Goal: Task Accomplishment & Management: Use online tool/utility

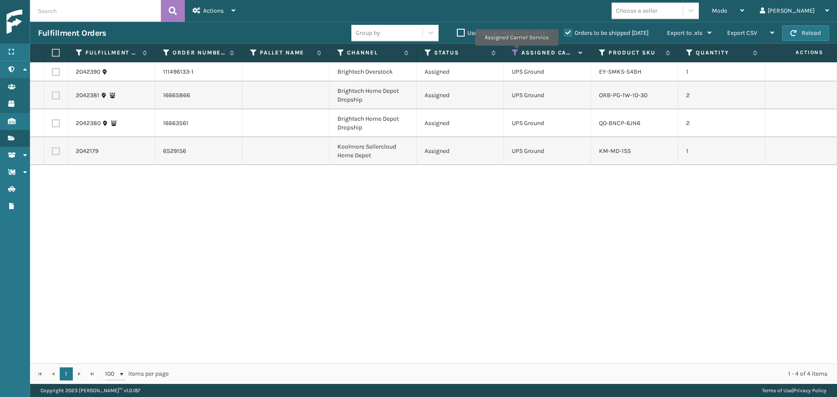
click at [515, 52] on icon at bounding box center [515, 53] width 7 height 8
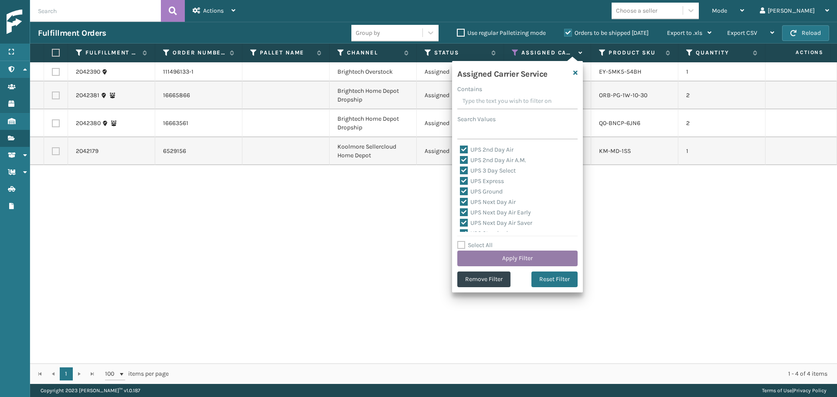
click at [525, 259] on button "Apply Filter" at bounding box center [517, 259] width 120 height 16
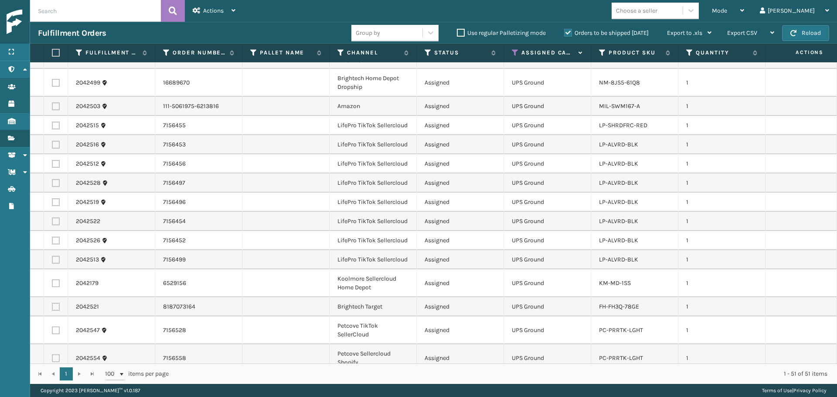
scroll to position [567, 0]
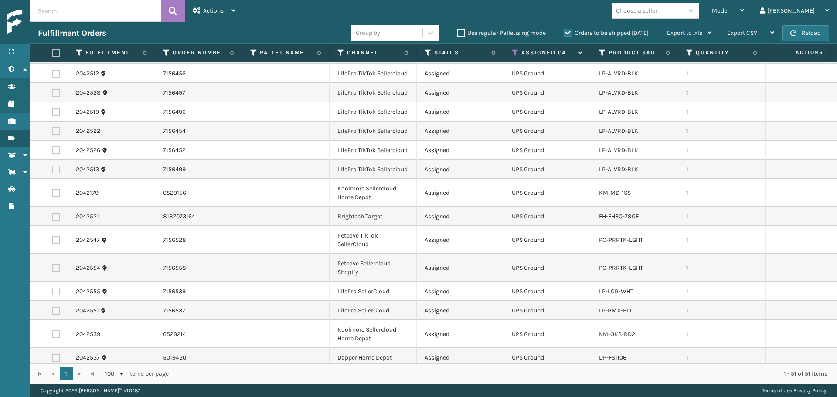
click at [658, 13] on div "Choose a seller" at bounding box center [636, 10] width 41 height 9
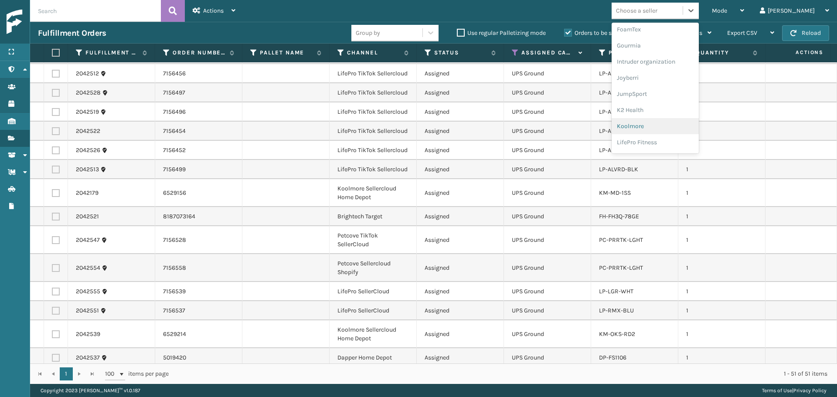
scroll to position [276, 0]
click at [666, 79] on div "LifePro Fitness" at bounding box center [655, 79] width 87 height 16
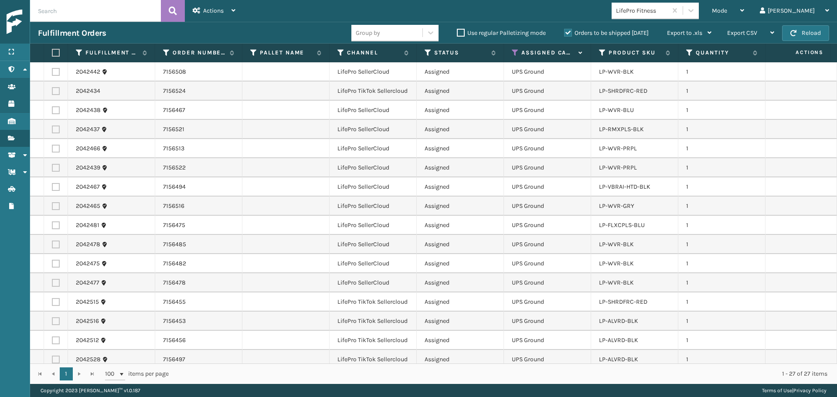
click at [57, 52] on label at bounding box center [54, 53] width 5 height 8
click at [52, 52] on input "checkbox" at bounding box center [52, 53] width 0 height 6
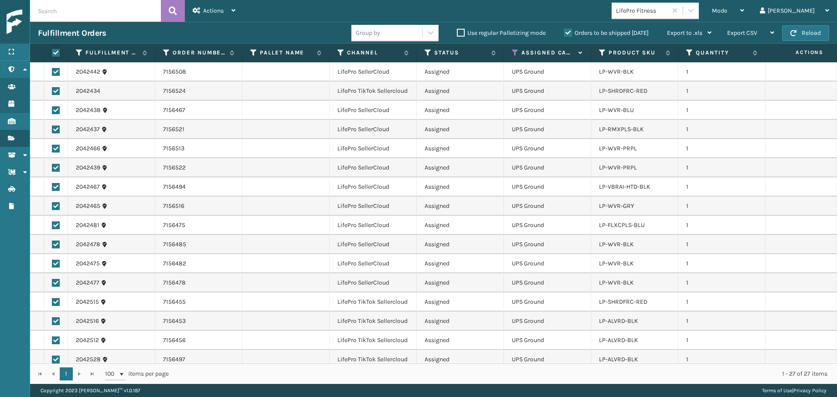
checkbox input "true"
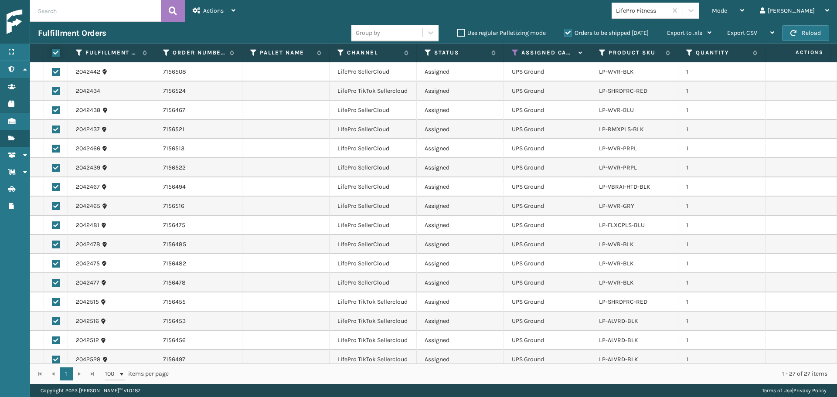
checkbox input "true"
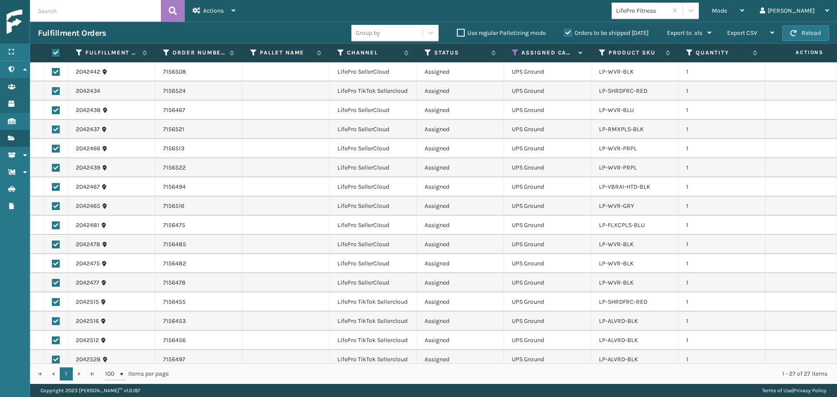
checkbox input "true"
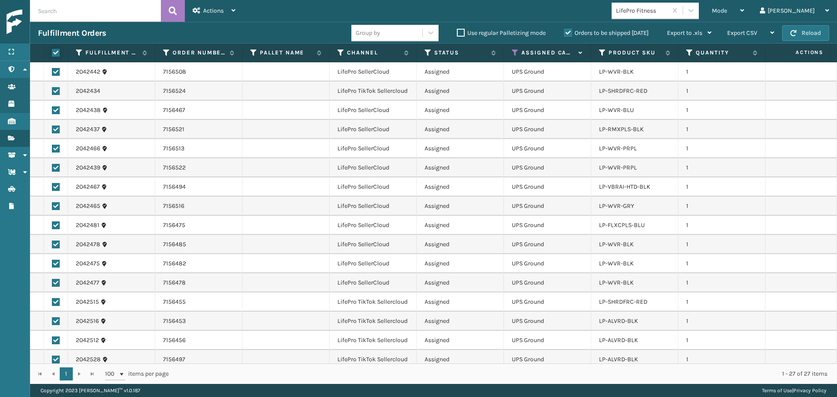
checkbox input "true"
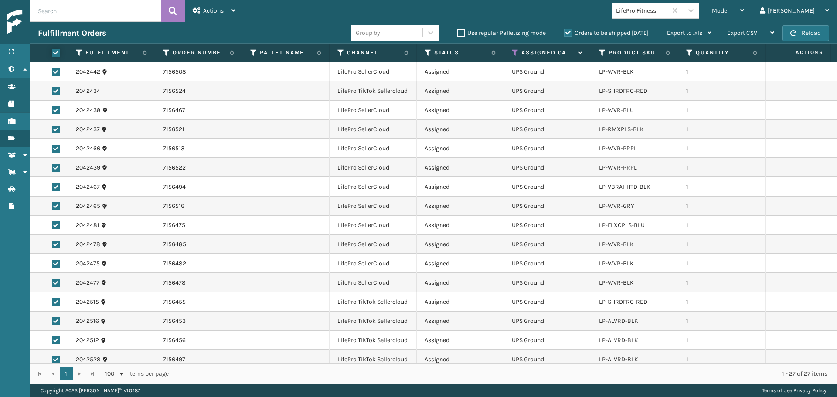
checkbox input "true"
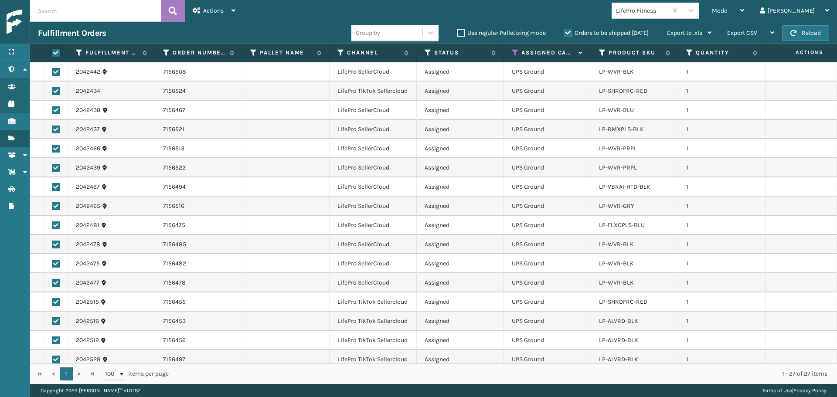
checkbox input "true"
click at [213, 14] on span "Actions" at bounding box center [213, 10] width 20 height 7
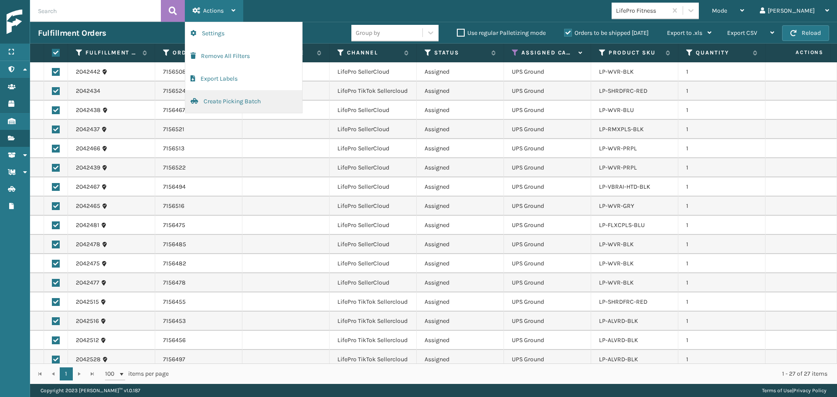
click at [215, 104] on button "Create Picking Batch" at bounding box center [243, 101] width 117 height 23
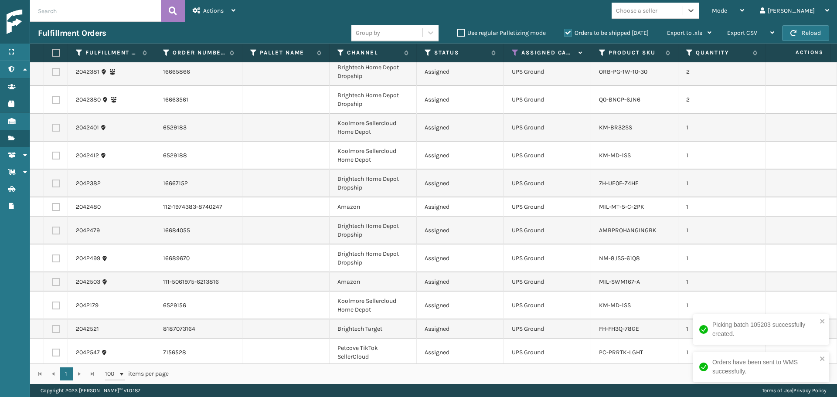
scroll to position [305, 0]
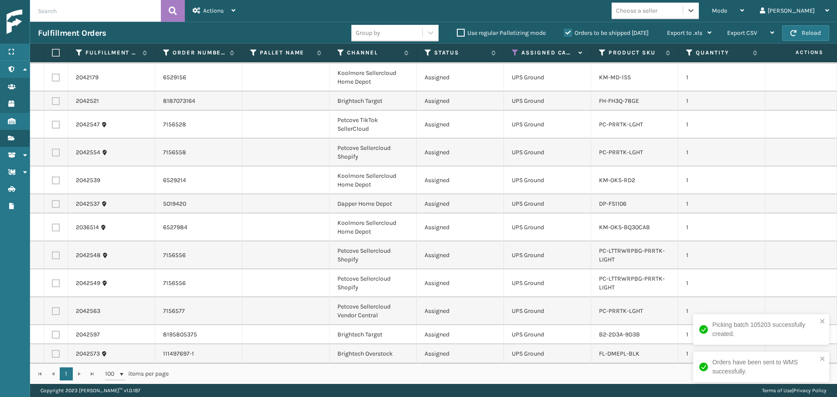
click at [658, 10] on div "Choose a seller" at bounding box center [636, 10] width 41 height 9
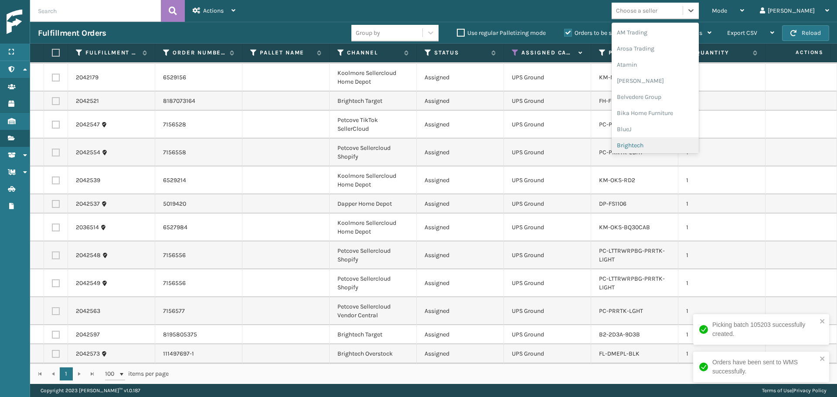
click at [669, 149] on div "Brightech" at bounding box center [655, 145] width 87 height 16
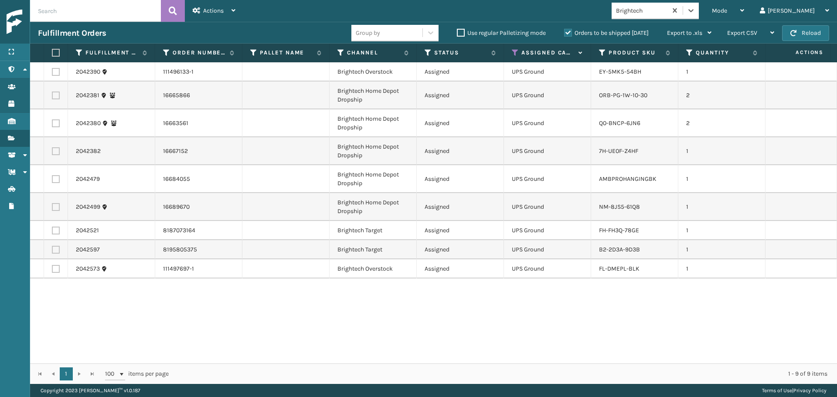
click at [55, 59] on th at bounding box center [56, 53] width 24 height 19
click at [55, 51] on label at bounding box center [54, 53] width 5 height 8
click at [52, 51] on input "checkbox" at bounding box center [52, 53] width 0 height 6
checkbox input "true"
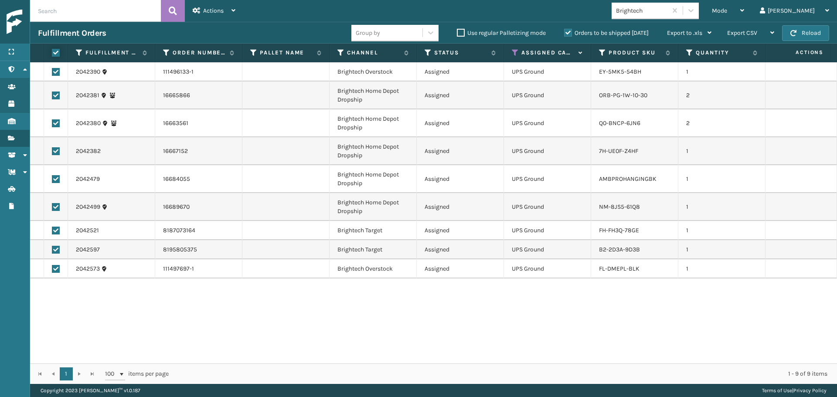
checkbox input "true"
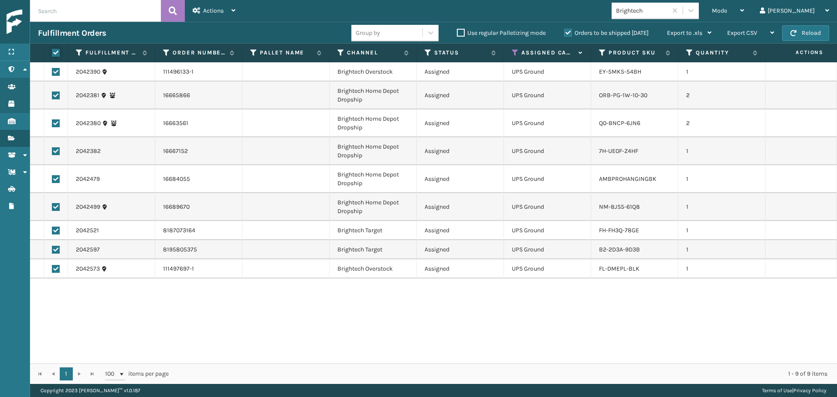
checkbox input "true"
click at [210, 10] on span "Actions" at bounding box center [213, 10] width 20 height 7
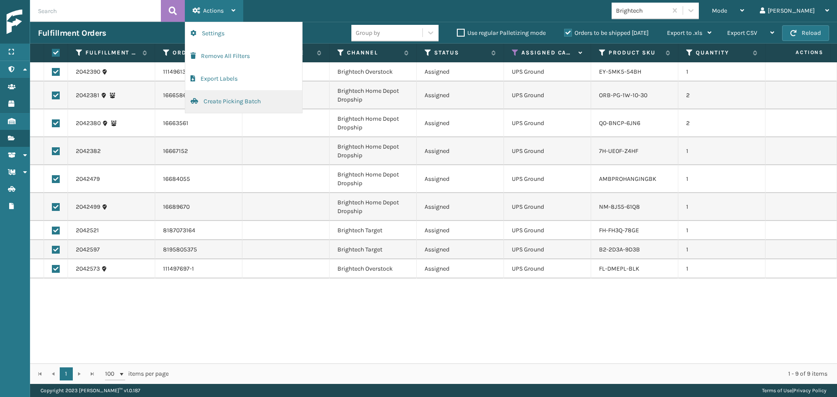
drag, startPoint x: 225, startPoint y: 103, endPoint x: 221, endPoint y: 103, distance: 4.4
click at [221, 103] on button "Create Picking Batch" at bounding box center [243, 101] width 117 height 23
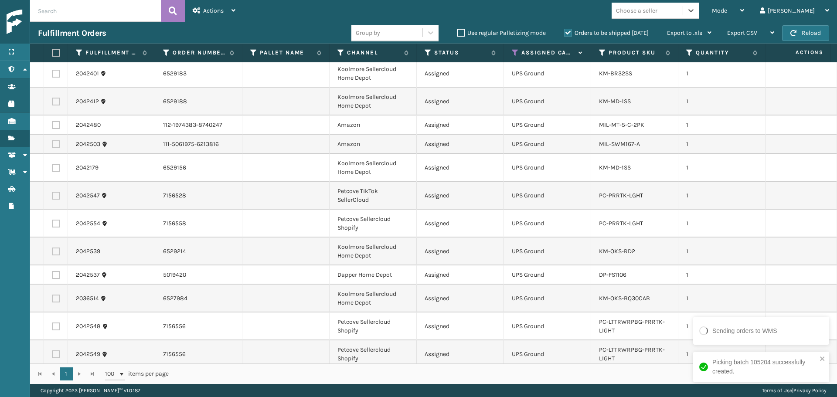
scroll to position [89, 0]
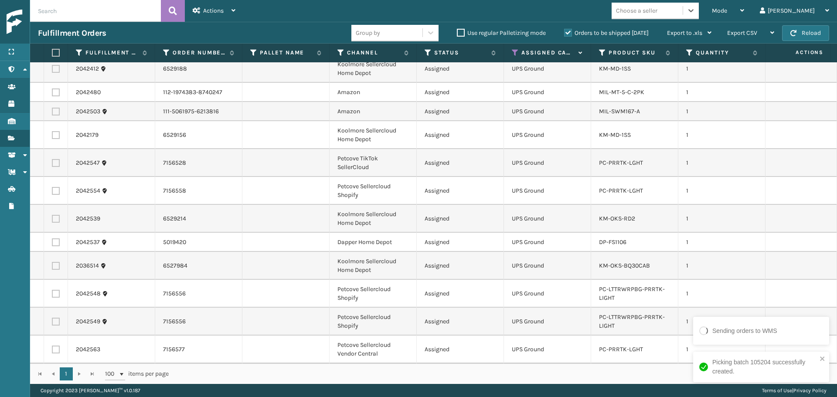
click at [662, 18] on div "Choose a seller" at bounding box center [655, 11] width 87 height 17
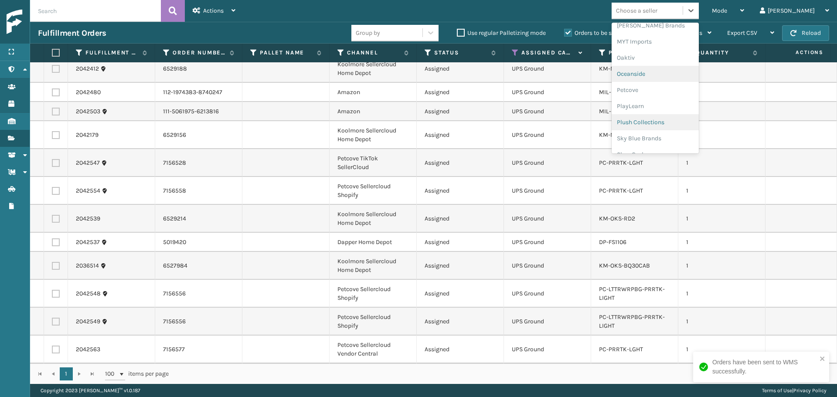
scroll to position [407, 0]
click at [664, 78] on div "Petcove" at bounding box center [655, 77] width 87 height 16
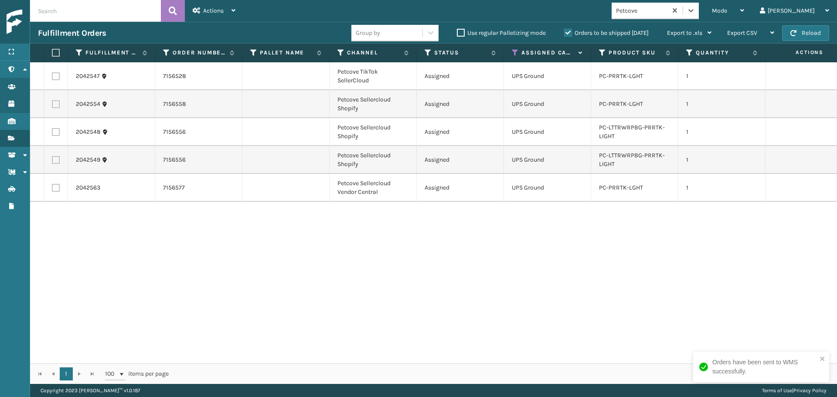
click at [52, 50] on label at bounding box center [54, 53] width 5 height 8
click at [52, 50] on input "checkbox" at bounding box center [52, 53] width 0 height 6
checkbox input "true"
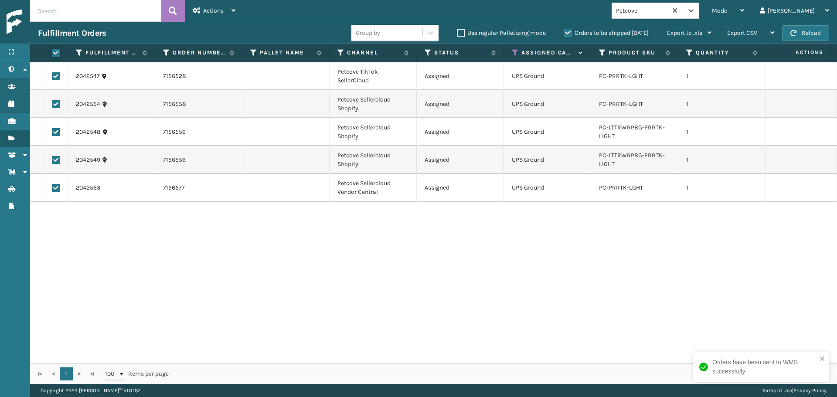
checkbox input "true"
click at [223, 8] on span "Actions" at bounding box center [213, 10] width 20 height 7
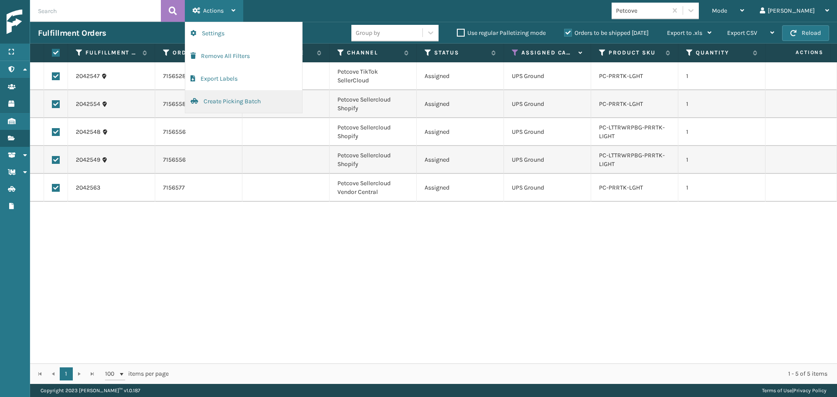
click at [263, 106] on button "Create Picking Batch" at bounding box center [243, 101] width 117 height 23
